Goal: Task Accomplishment & Management: Complete application form

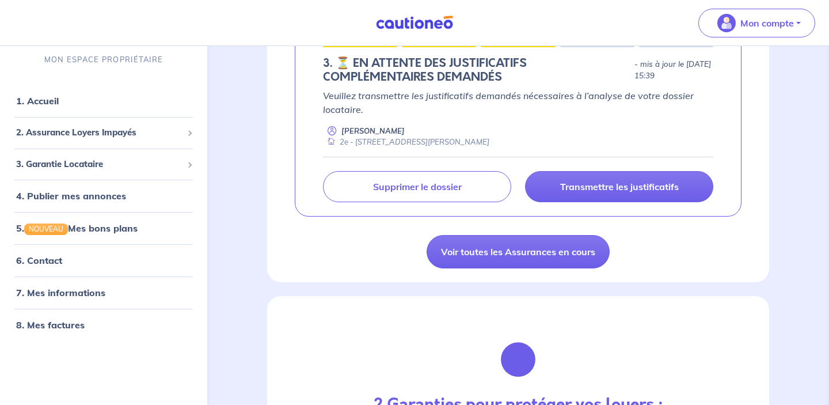
scroll to position [239, 0]
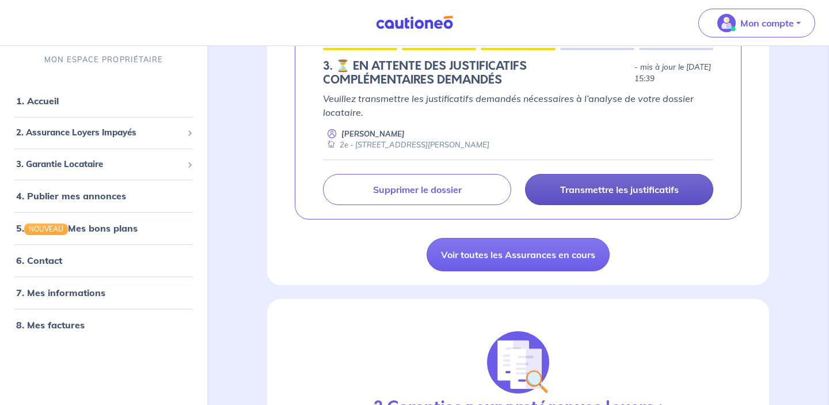
click at [597, 185] on p "Transmettre les justificatifs" at bounding box center [619, 190] width 119 height 12
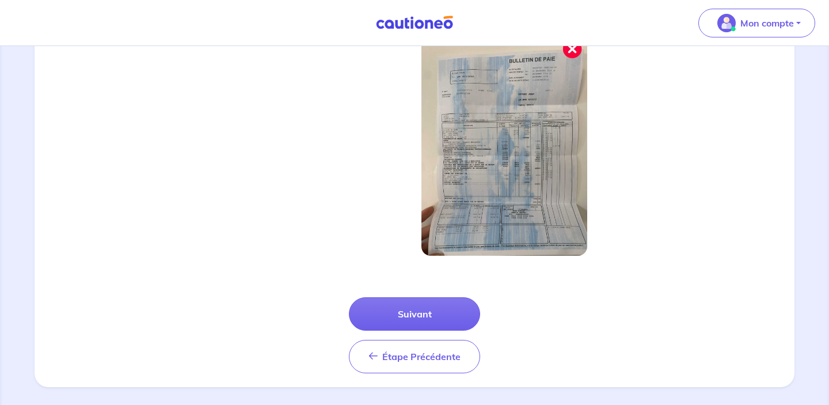
scroll to position [419, 0]
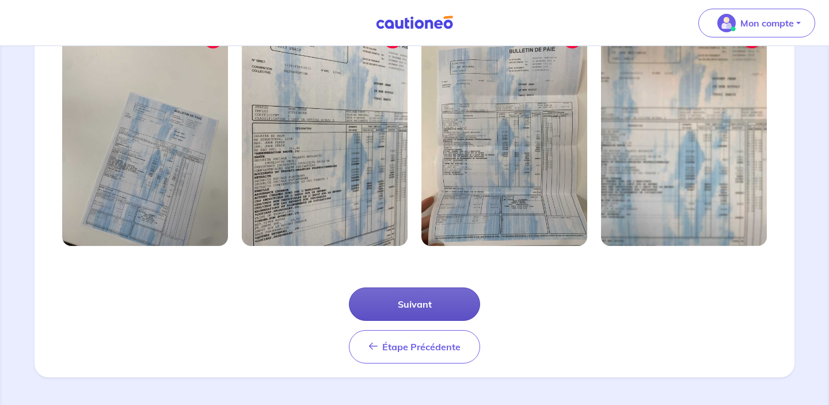
click at [431, 306] on button "Suivant" at bounding box center [414, 303] width 131 height 33
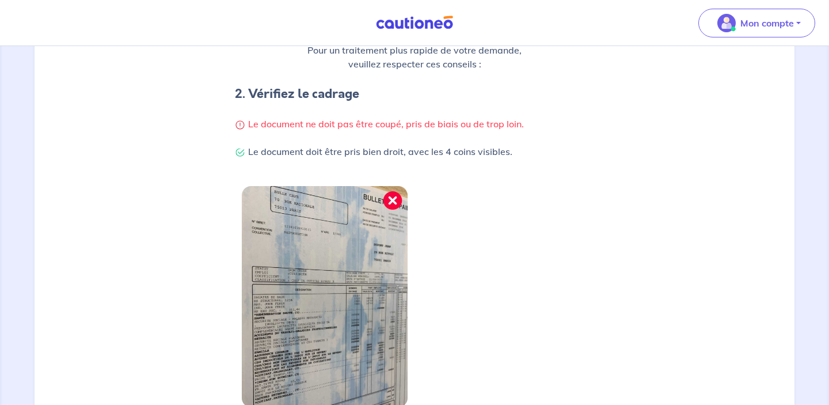
scroll to position [364, 0]
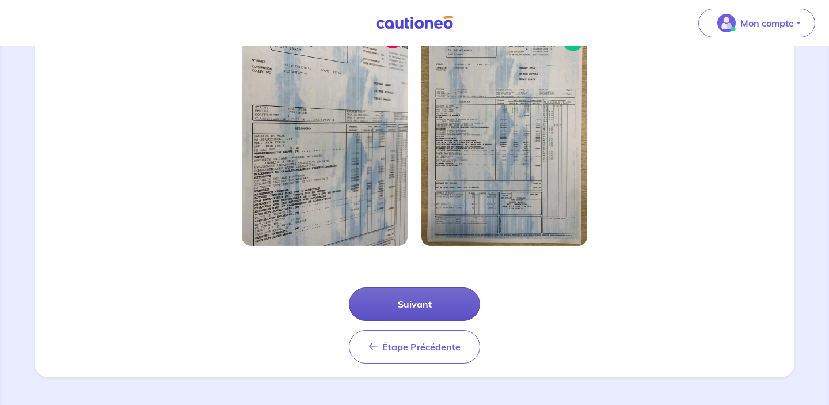
click at [437, 311] on button "Suivant" at bounding box center [414, 303] width 131 height 33
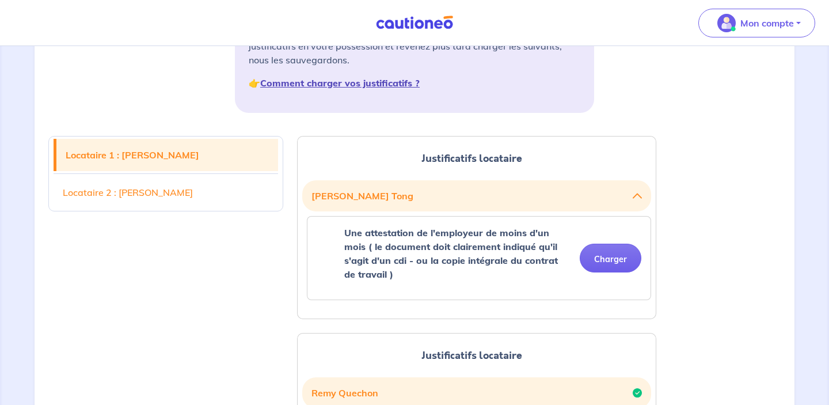
scroll to position [209, 0]
click at [616, 265] on button "Charger" at bounding box center [610, 258] width 62 height 29
click at [624, 269] on button "Charger" at bounding box center [610, 258] width 62 height 29
click at [601, 257] on button "Charger" at bounding box center [610, 258] width 62 height 29
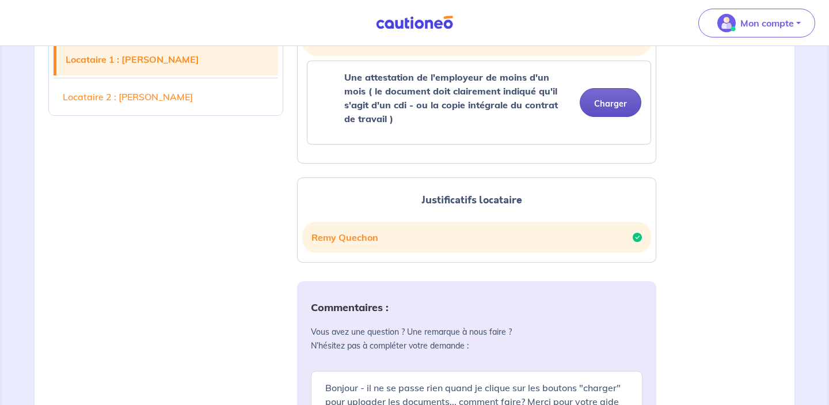
scroll to position [383, 0]
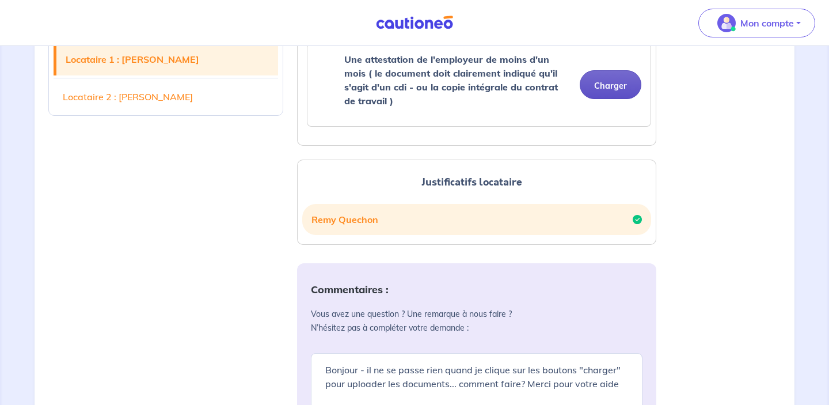
click at [604, 88] on button "Charger" at bounding box center [610, 84] width 62 height 29
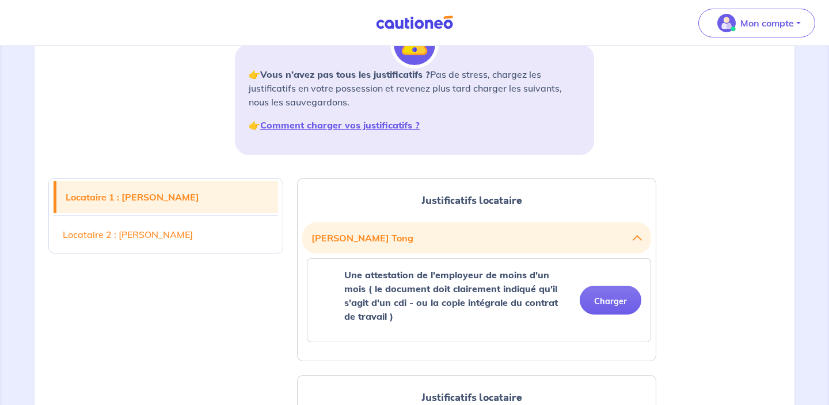
scroll to position [188, 0]
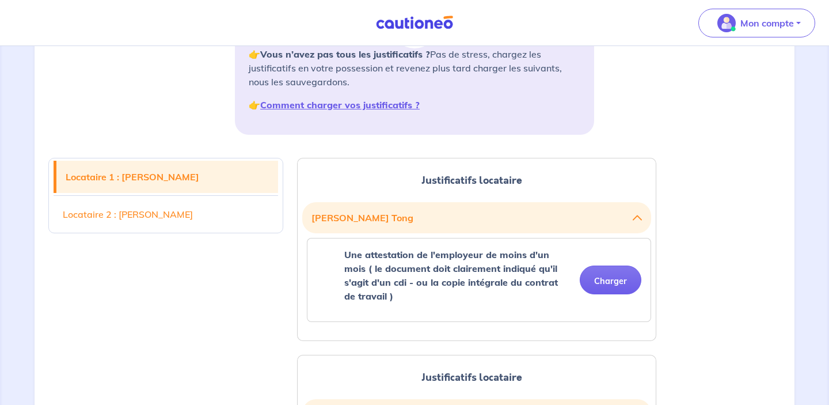
click at [478, 277] on strong "Une attestation de l'employeur de moins d'un mois ( le document doit clairement…" at bounding box center [450, 275] width 213 height 53
click at [613, 284] on button "Charger" at bounding box center [610, 279] width 62 height 29
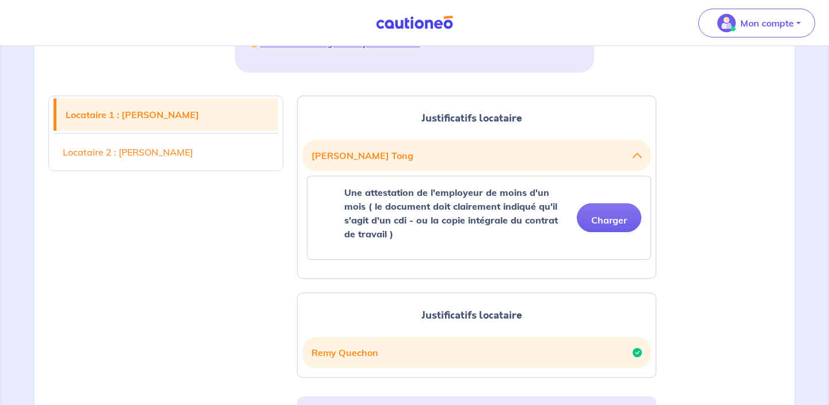
scroll to position [267, 0]
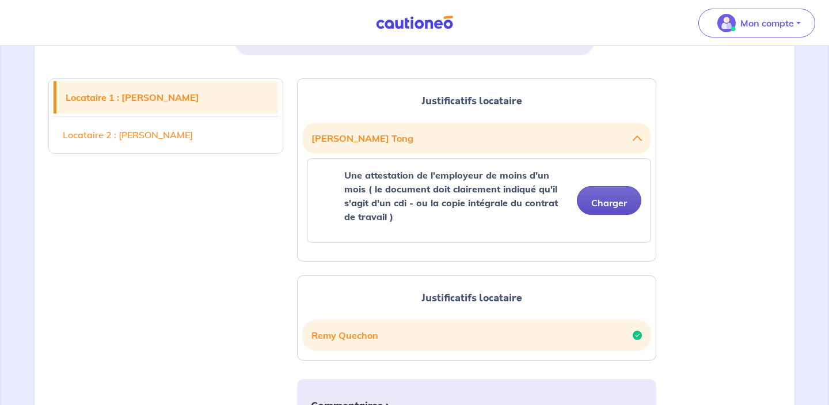
click at [598, 203] on button "Charger" at bounding box center [609, 200] width 64 height 29
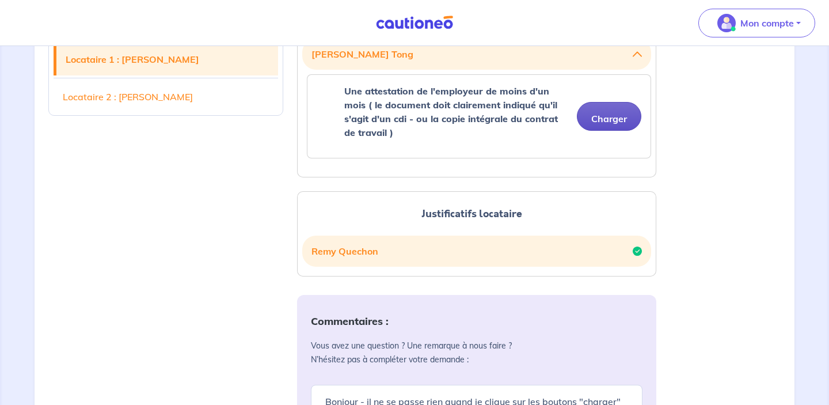
scroll to position [274, 0]
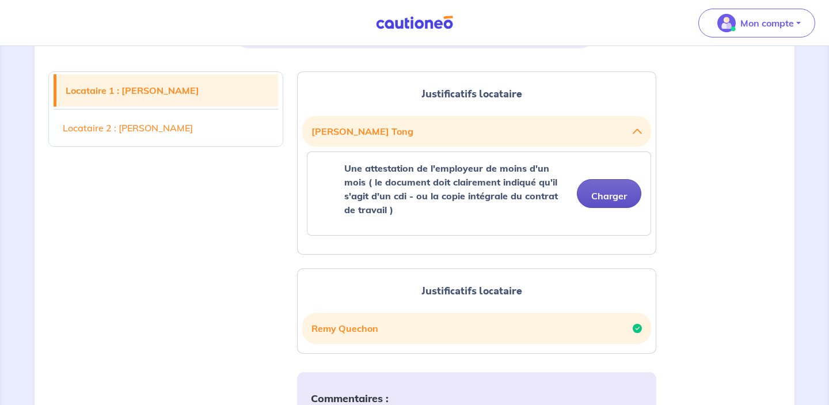
click at [608, 190] on button "Charger" at bounding box center [609, 193] width 64 height 29
click at [593, 198] on button "Charger" at bounding box center [609, 193] width 64 height 29
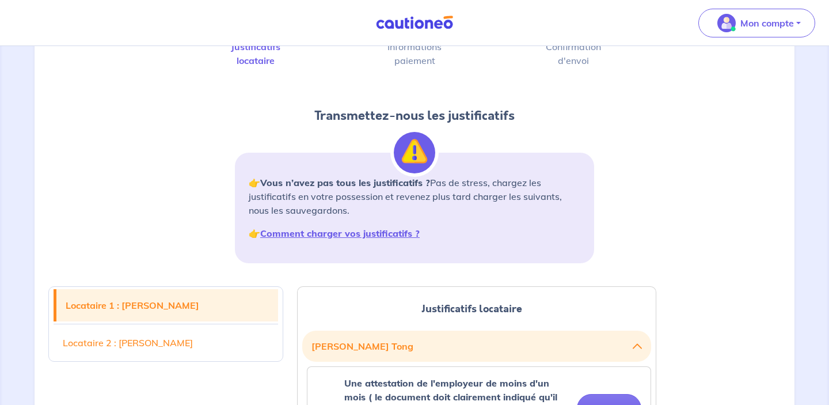
scroll to position [0, 0]
